Goal: Task Accomplishment & Management: Manage account settings

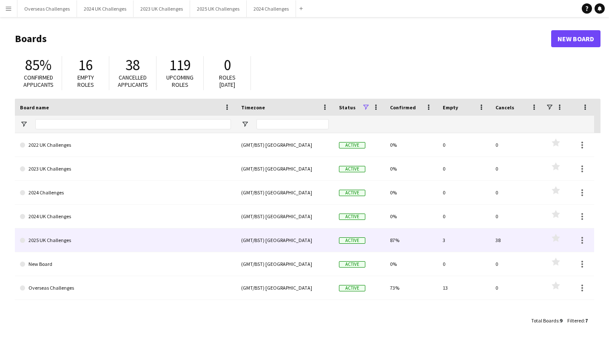
click at [59, 239] on link "2025 UK Challenges" at bounding box center [125, 241] width 211 height 24
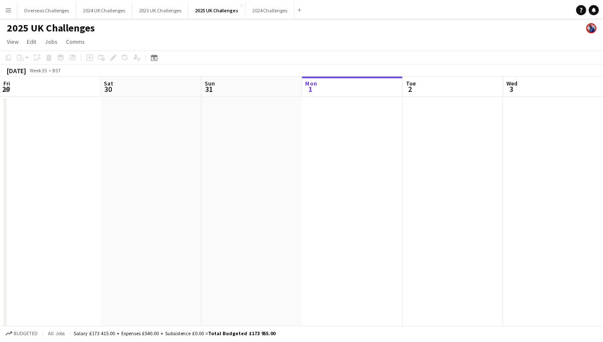
scroll to position [0, 203]
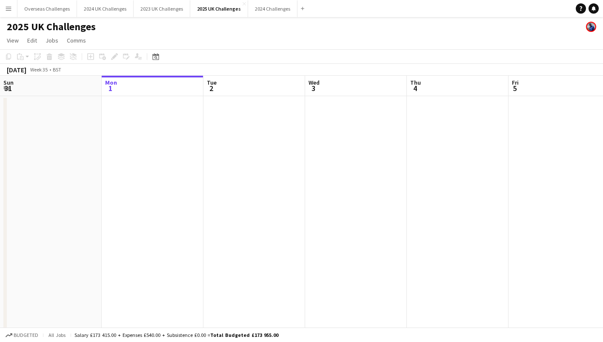
click at [156, 57] on icon "Date picker" at bounding box center [155, 56] width 7 height 7
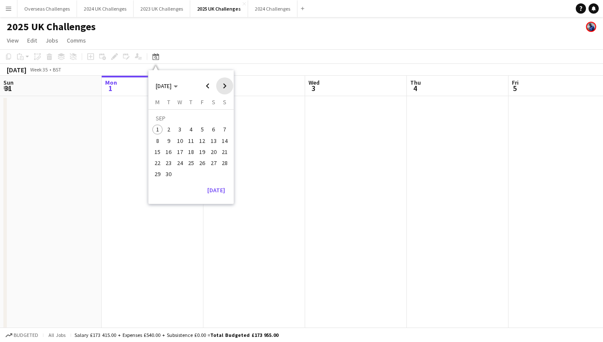
click at [229, 86] on span "Next month" at bounding box center [224, 85] width 17 height 17
click at [206, 83] on span "Previous month" at bounding box center [207, 85] width 17 height 17
click at [203, 150] on span "19" at bounding box center [202, 152] width 10 height 10
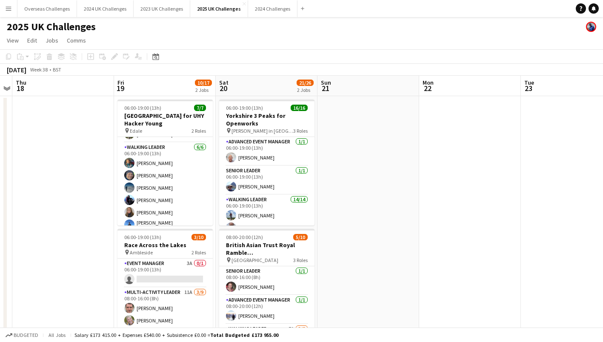
scroll to position [31, 0]
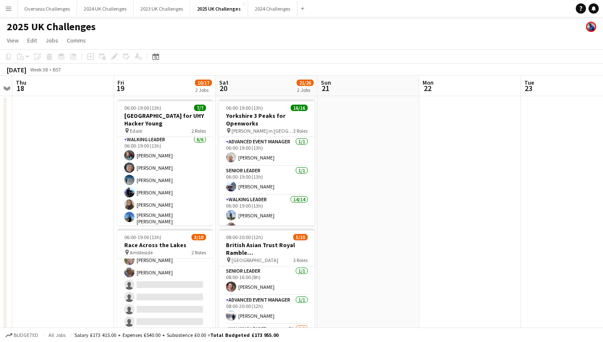
click at [158, 293] on app-card-role "Multi-Activity Leader 11A [DATE] 08:00-16:00 (8h) [PERSON_NAME] [PERSON_NAME] s…" at bounding box center [164, 291] width 95 height 128
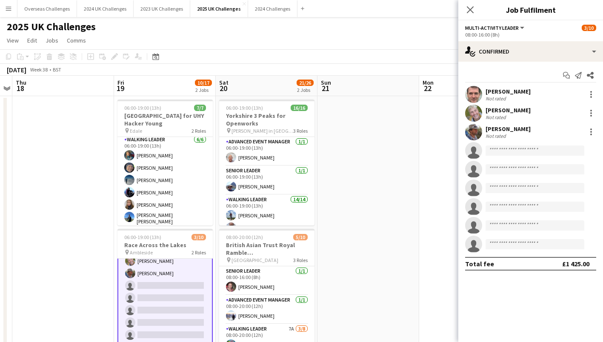
scroll to position [61, 0]
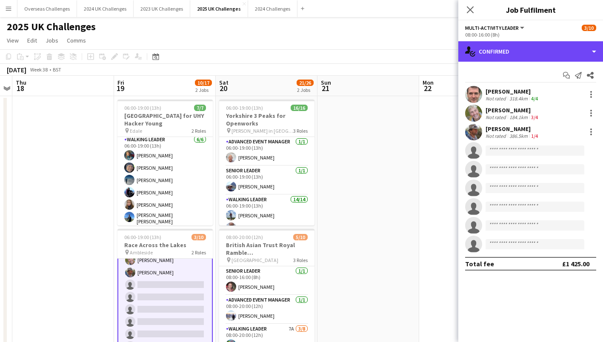
click at [504, 51] on div "single-neutral-actions-check-2 Confirmed" at bounding box center [530, 51] width 145 height 20
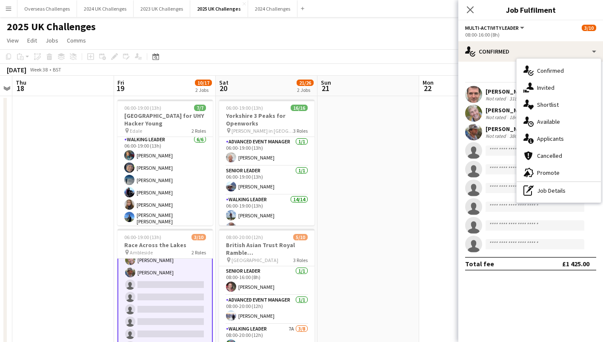
click at [550, 137] on div "single-neutral-actions-information Applicants" at bounding box center [559, 138] width 84 height 17
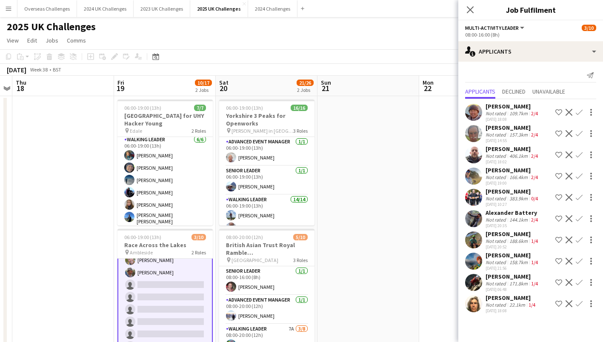
click at [581, 280] on app-icon "Confirm" at bounding box center [579, 282] width 7 height 7
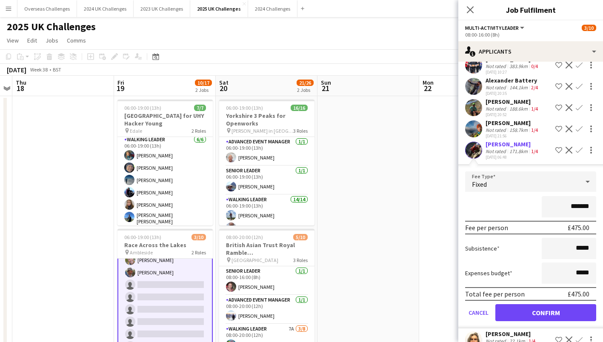
scroll to position [135, 0]
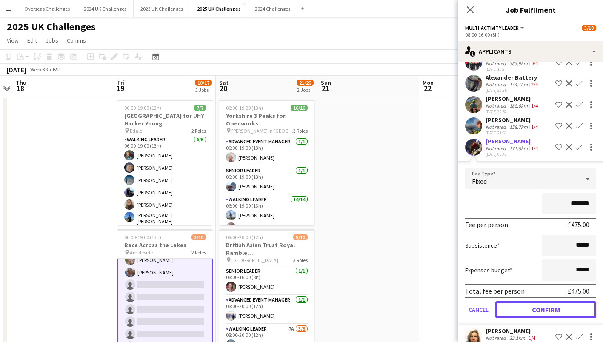
click at [546, 305] on button "Confirm" at bounding box center [545, 309] width 101 height 17
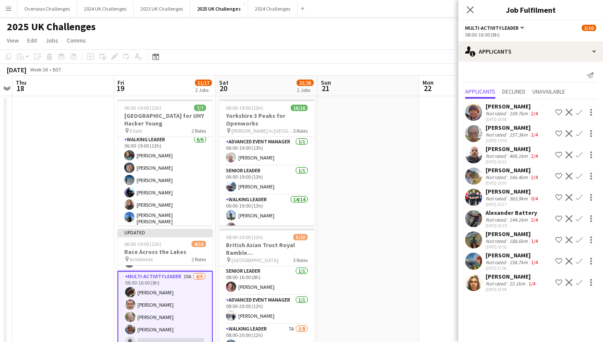
scroll to position [19, 0]
click at [545, 89] on span "Unavailable" at bounding box center [548, 92] width 33 height 6
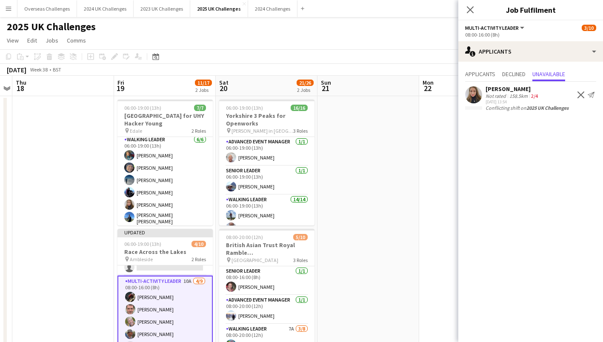
click at [491, 72] on span "Applicants" at bounding box center [480, 74] width 30 height 6
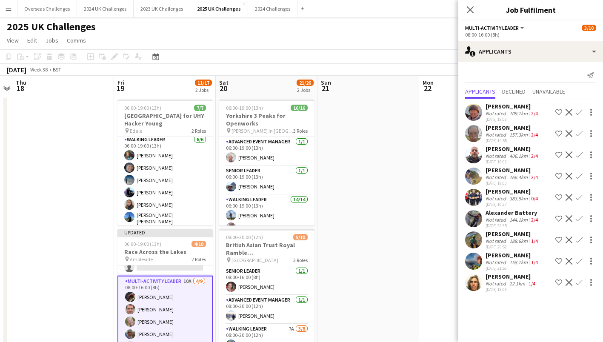
click at [581, 260] on app-icon "Confirm" at bounding box center [579, 261] width 7 height 7
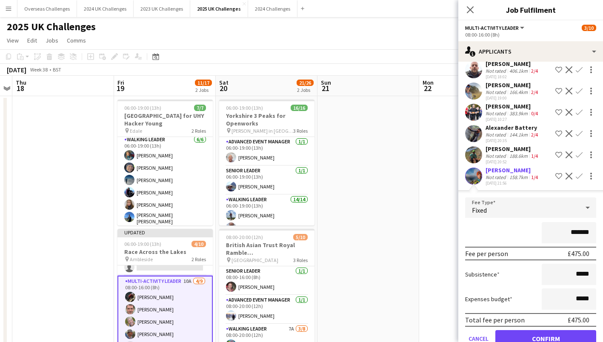
scroll to position [127, 0]
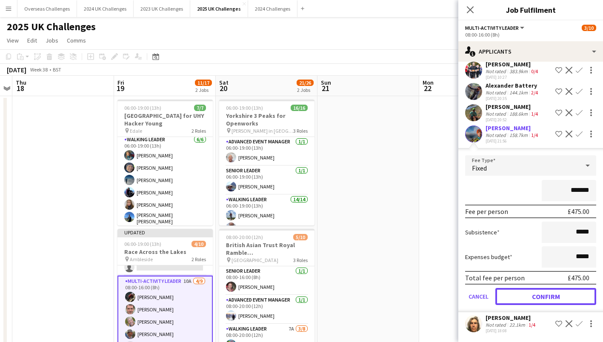
click at [549, 294] on button "Confirm" at bounding box center [545, 296] width 101 height 17
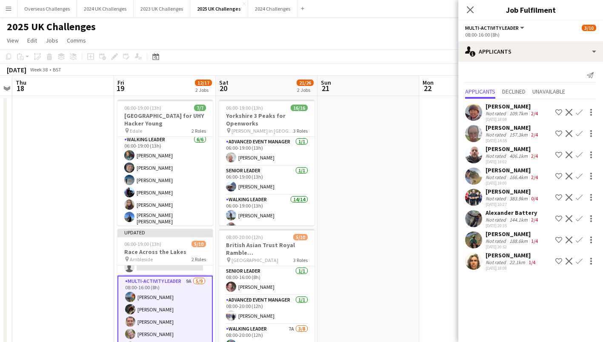
scroll to position [0, 0]
click at [506, 254] on div "[PERSON_NAME]" at bounding box center [511, 255] width 51 height 8
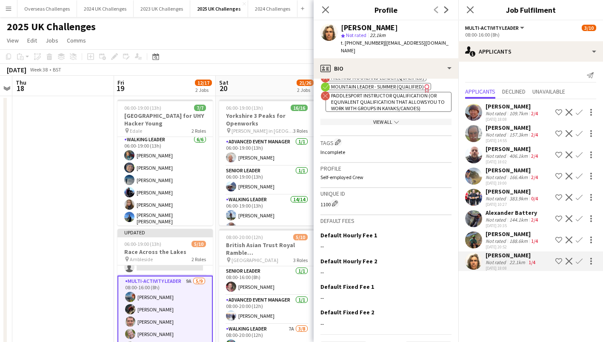
scroll to position [377, 0]
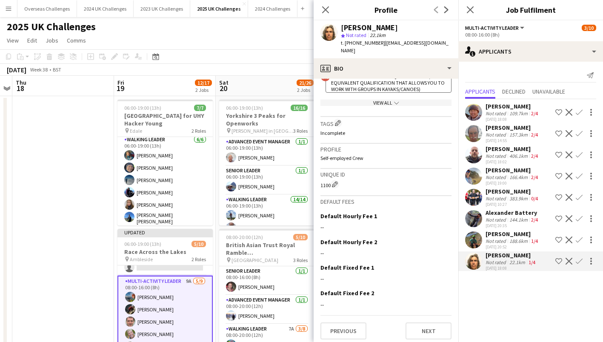
click at [276, 48] on app-page-menu "View Day view expanded Day view collapsed Month view Date picker Jump to [DATE]…" at bounding box center [301, 41] width 603 height 16
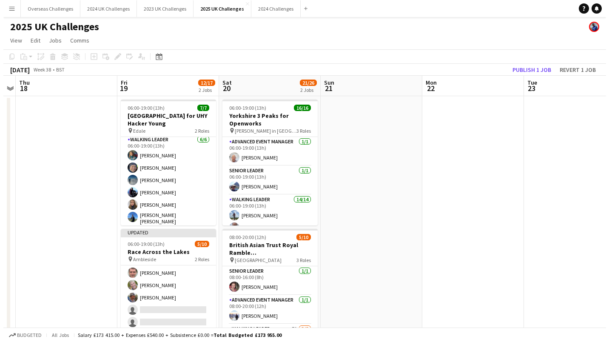
scroll to position [67, 0]
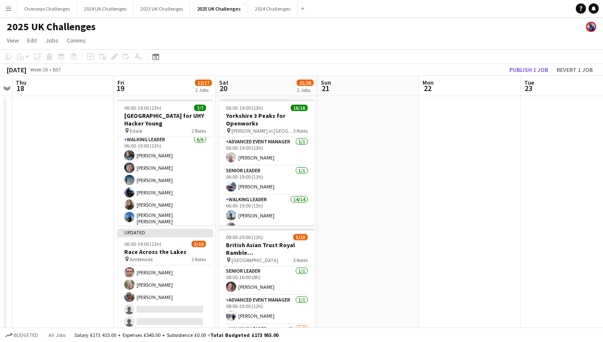
click at [7, 10] on app-icon "Menu" at bounding box center [8, 8] width 7 height 7
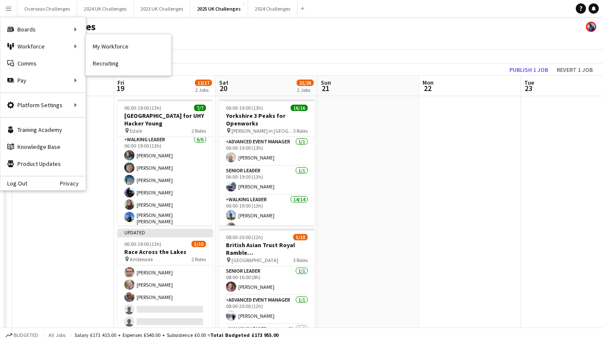
click at [95, 47] on link "My Workforce" at bounding box center [128, 46] width 85 height 17
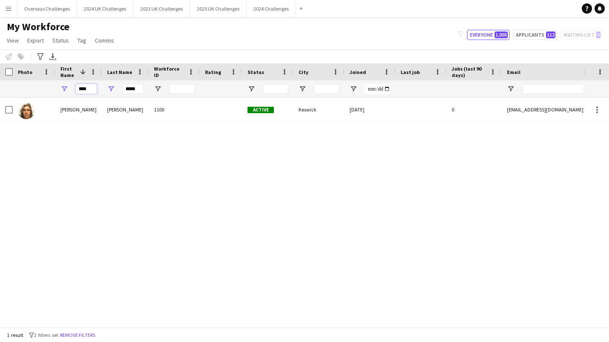
click at [82, 89] on input "****" at bounding box center [86, 89] width 21 height 10
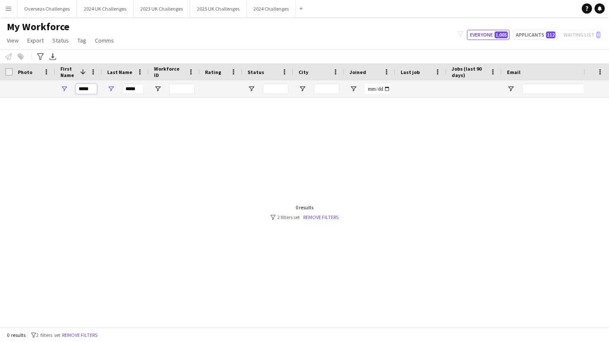
type input "*****"
type input "*"
type input "***"
click at [98, 149] on div at bounding box center [292, 209] width 584 height 223
click at [91, 85] on input "*****" at bounding box center [86, 89] width 21 height 10
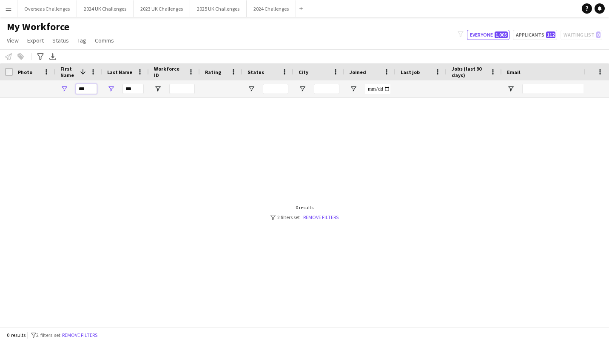
type input "***"
click at [5, 6] on app-icon "Menu" at bounding box center [8, 8] width 7 height 7
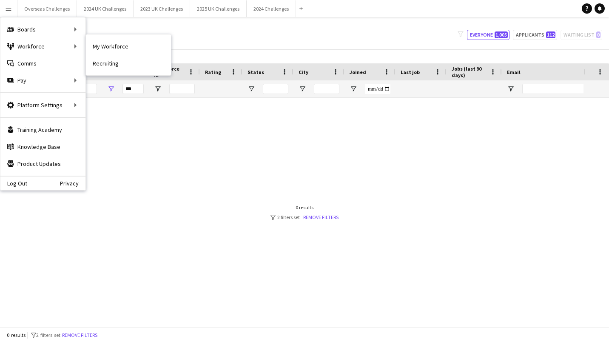
click at [104, 61] on link "Recruiting" at bounding box center [128, 63] width 85 height 17
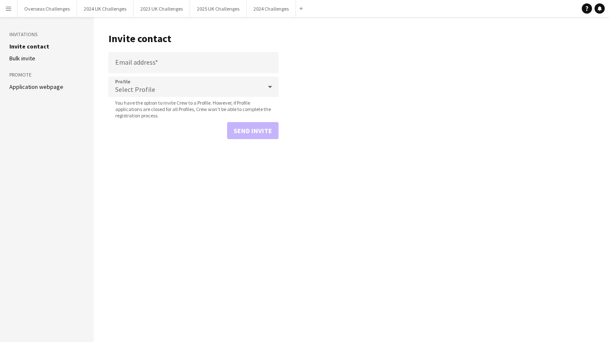
click at [60, 83] on link "Application webpage" at bounding box center [36, 87] width 54 height 8
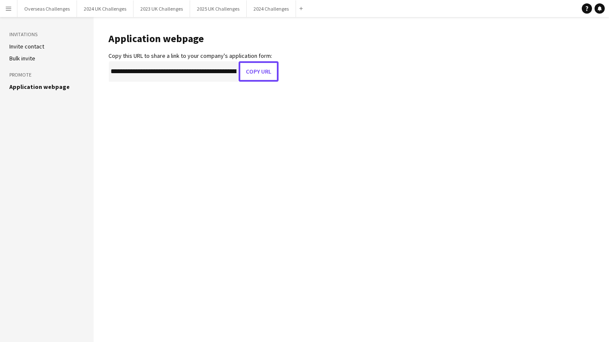
click at [262, 71] on button "Copy URL" at bounding box center [259, 71] width 40 height 20
click at [220, 11] on button "2025 UK Challenges Close" at bounding box center [218, 8] width 57 height 17
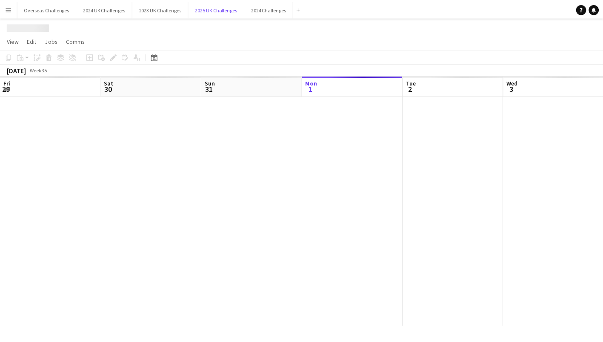
scroll to position [0, 203]
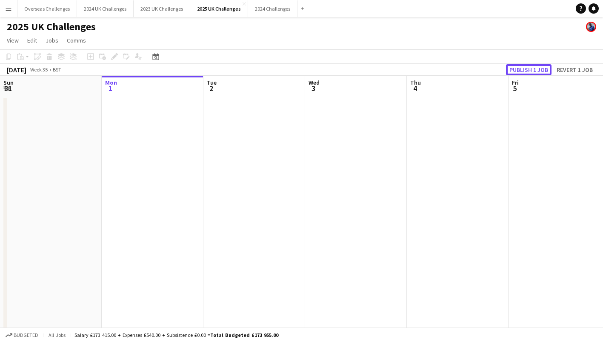
click at [526, 66] on button "Publish 1 job" at bounding box center [529, 69] width 46 height 11
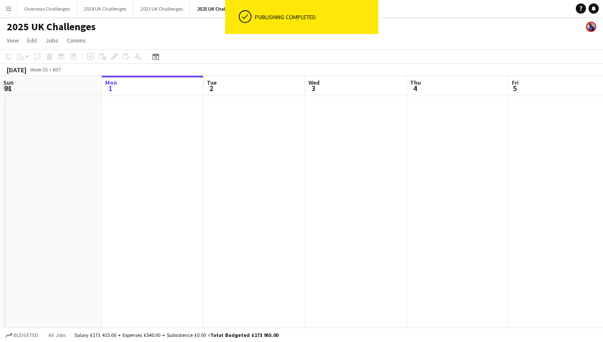
click at [155, 54] on icon "Date picker" at bounding box center [155, 56] width 7 height 7
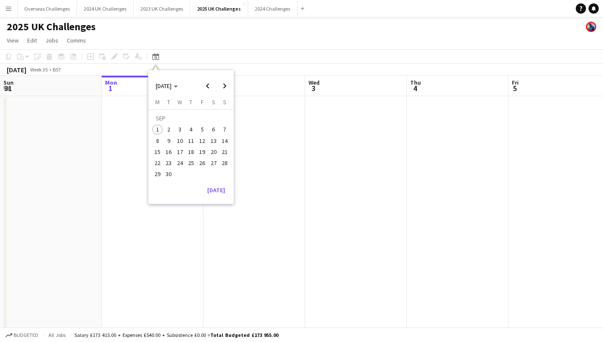
click at [205, 151] on span "19" at bounding box center [202, 152] width 10 height 10
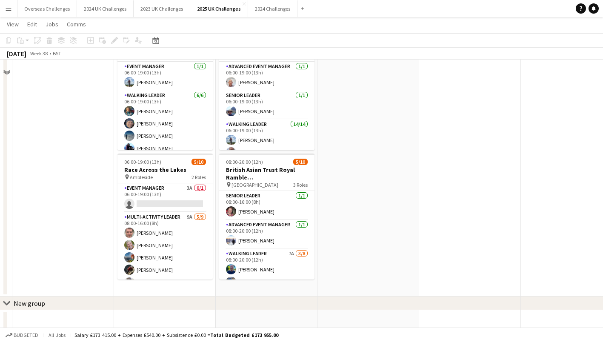
scroll to position [83, 0]
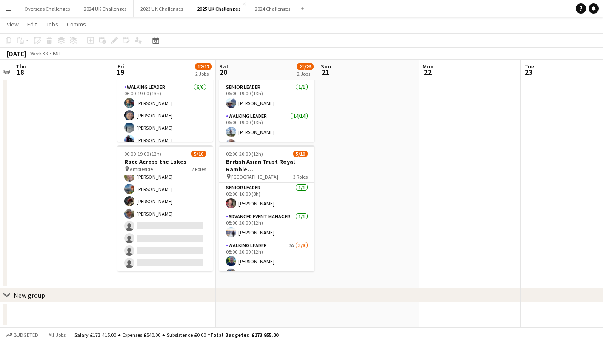
click at [152, 231] on app-card-role "Multi-Activity Leader 9A [DATE] 08:00-16:00 (8h) [PERSON_NAME] [PERSON_NAME] [P…" at bounding box center [164, 208] width 95 height 128
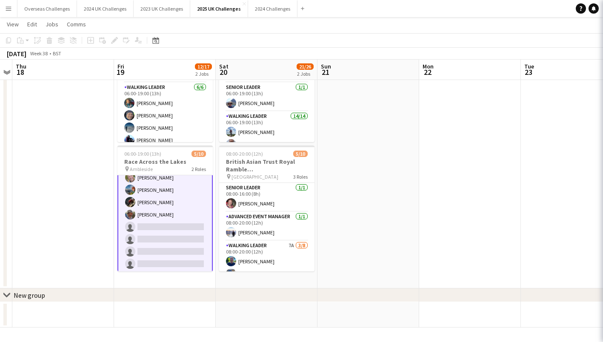
scroll to position [61, 0]
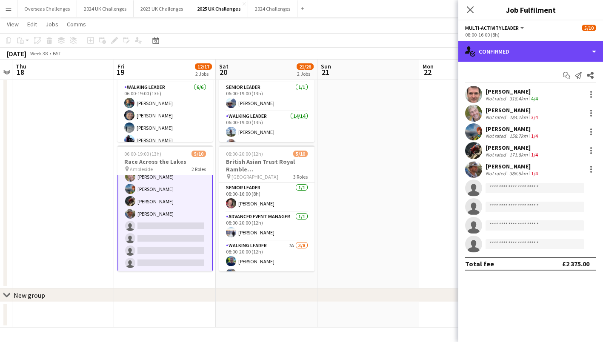
click at [523, 53] on div "single-neutral-actions-check-2 Confirmed" at bounding box center [530, 51] width 145 height 20
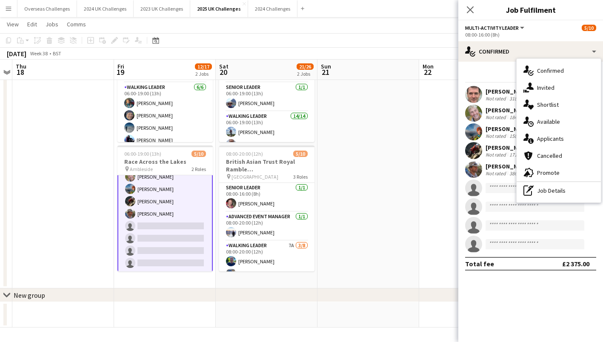
click at [557, 134] on div "single-neutral-actions-information Applicants" at bounding box center [559, 138] width 84 height 17
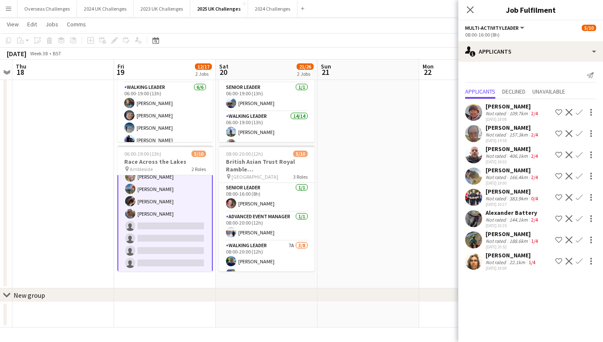
click at [577, 261] on app-icon "Confirm" at bounding box center [579, 261] width 7 height 7
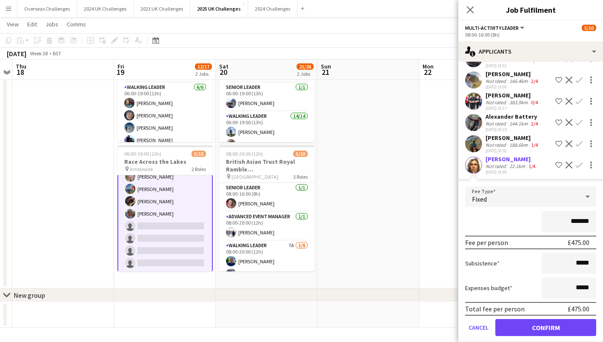
scroll to position [106, 0]
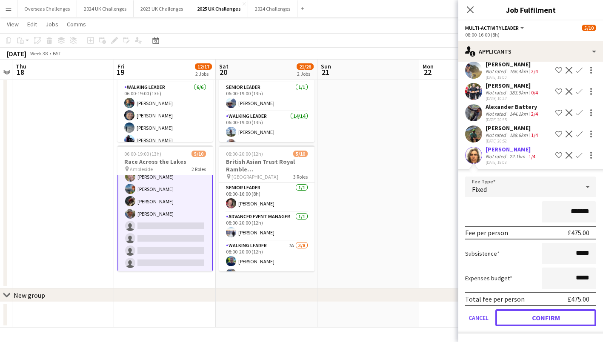
click at [534, 316] on button "Confirm" at bounding box center [545, 317] width 101 height 17
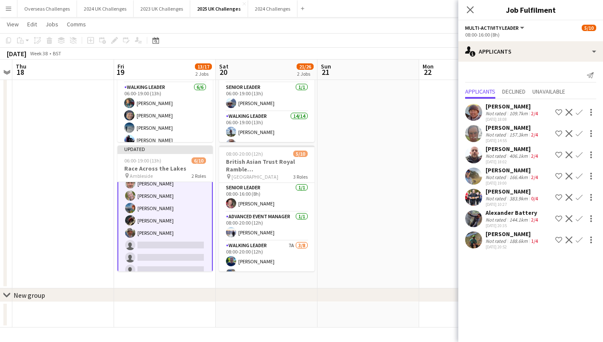
click at [398, 49] on div "[DATE] Week 38 • BST Publish 1 job Revert 1 job" at bounding box center [301, 54] width 603 height 12
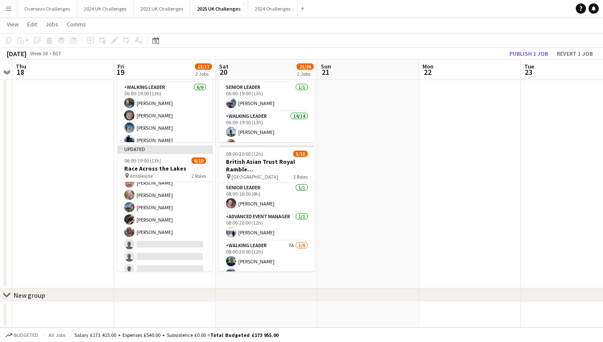
scroll to position [60, 0]
click at [522, 50] on button "Publish 1 job" at bounding box center [529, 53] width 46 height 11
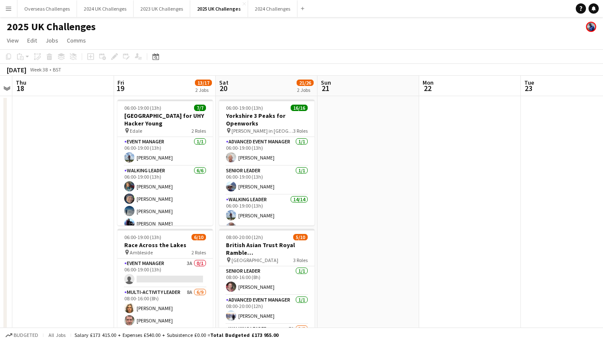
scroll to position [31, 0]
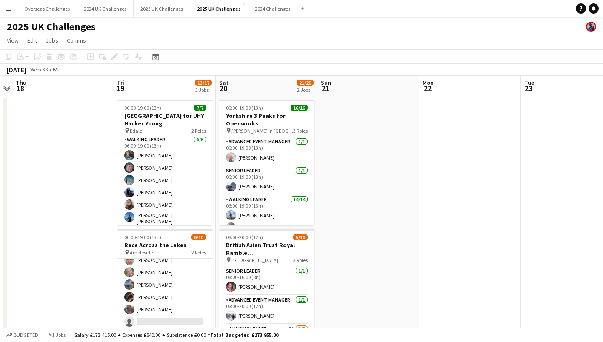
click at [166, 282] on app-card-role "Multi-Activity Leader 8A [DATE] 08:00-16:00 (8h) [PERSON_NAME] [PERSON_NAME] [P…" at bounding box center [164, 291] width 95 height 128
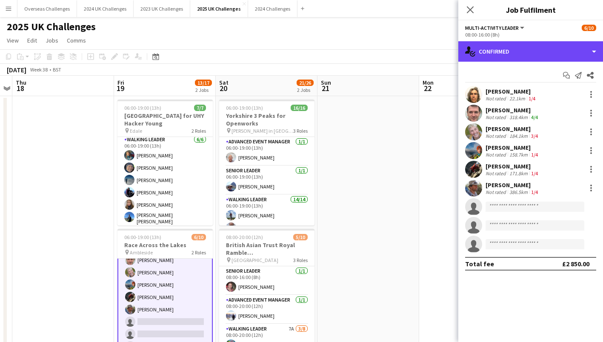
click at [520, 50] on div "single-neutral-actions-check-2 Confirmed" at bounding box center [530, 51] width 145 height 20
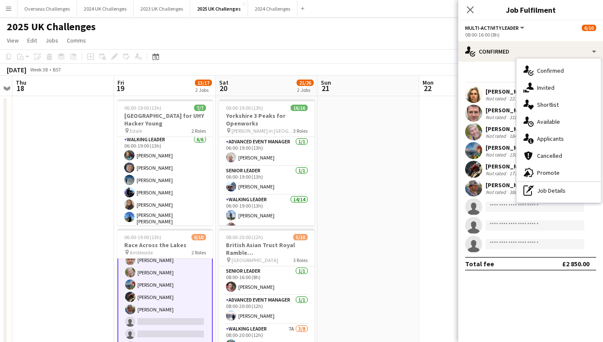
click at [542, 134] on div "single-neutral-actions-information Applicants" at bounding box center [559, 138] width 84 height 17
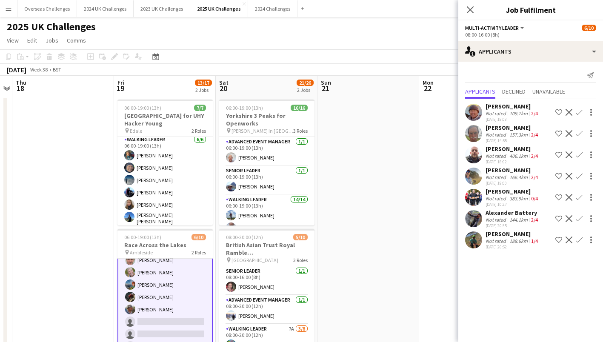
click at [505, 235] on div "[PERSON_NAME]" at bounding box center [513, 234] width 54 height 8
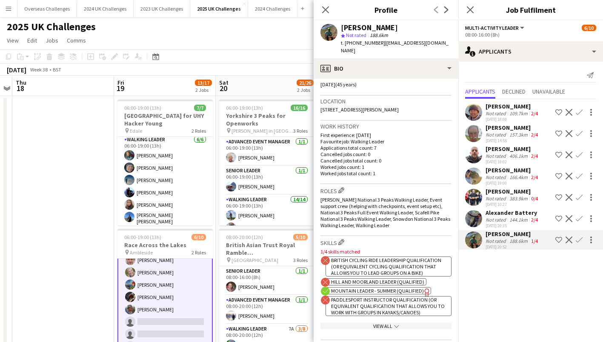
scroll to position [213, 0]
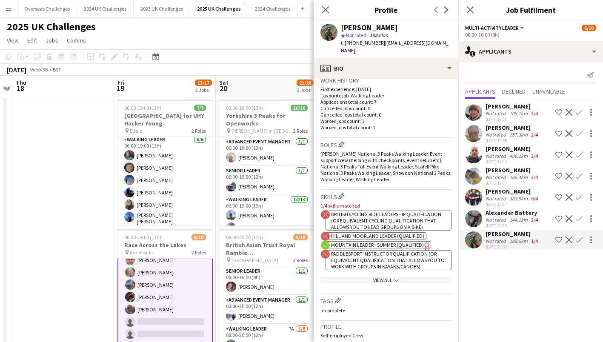
click at [579, 237] on app-icon "Confirm" at bounding box center [579, 240] width 7 height 7
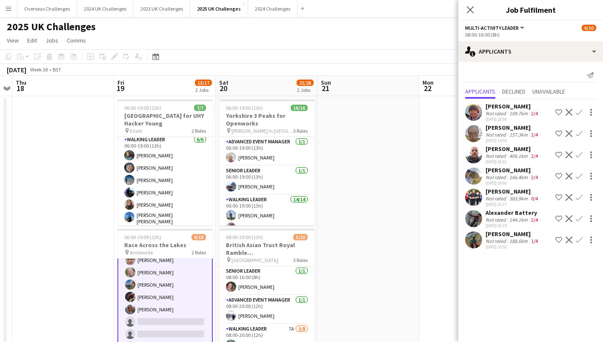
click at [579, 236] on button "Confirm" at bounding box center [579, 240] width 10 height 10
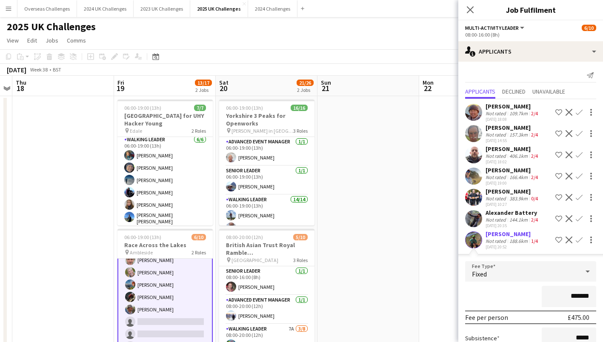
scroll to position [85, 0]
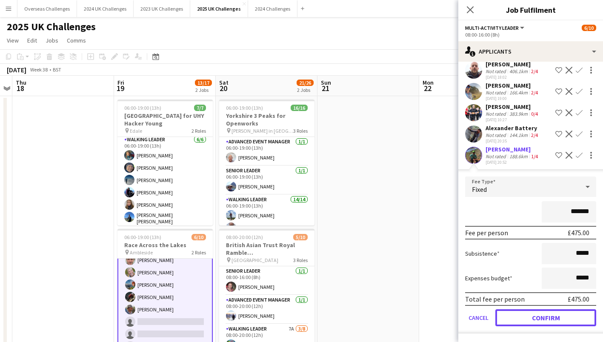
click at [555, 317] on button "Confirm" at bounding box center [545, 317] width 101 height 17
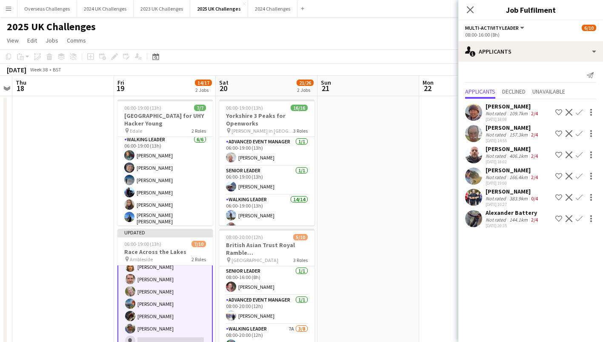
scroll to position [0, 0]
click at [402, 50] on app-toolbar "Copy Paste Paste Ctrl+V Paste with crew Ctrl+Shift+V Paste linked Job [GEOGRAPH…" at bounding box center [301, 56] width 603 height 14
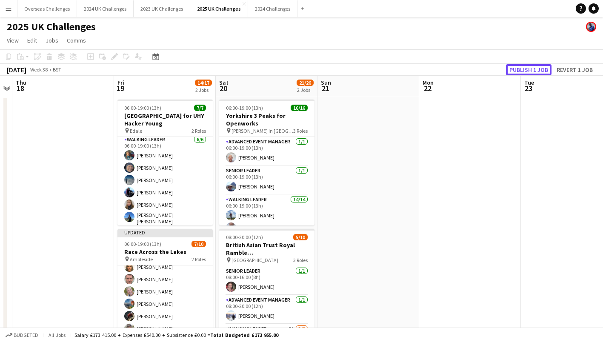
click at [542, 66] on button "Publish 1 job" at bounding box center [529, 69] width 46 height 11
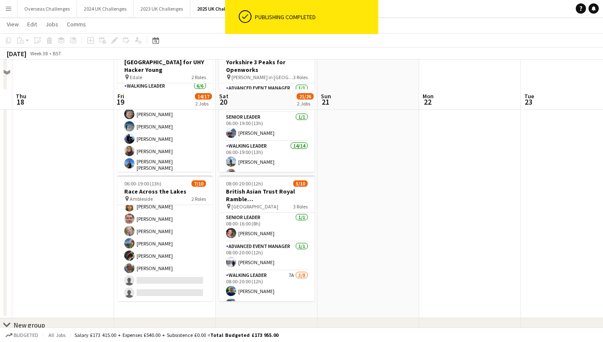
scroll to position [83, 0]
